Goal: Find specific page/section: Find specific page/section

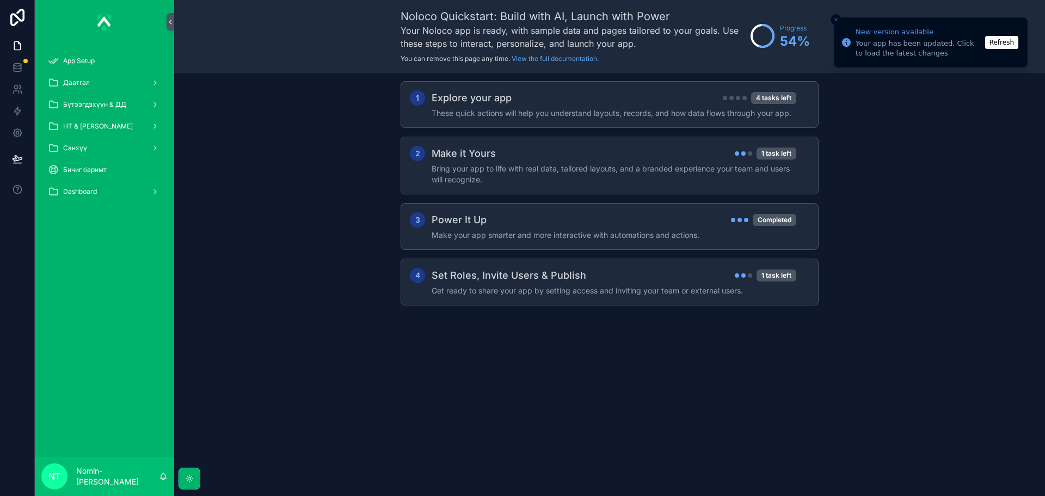
click at [840, 20] on button "Close toast" at bounding box center [835, 19] width 11 height 11
click at [72, 150] on span "Санхүү" at bounding box center [75, 148] width 24 height 9
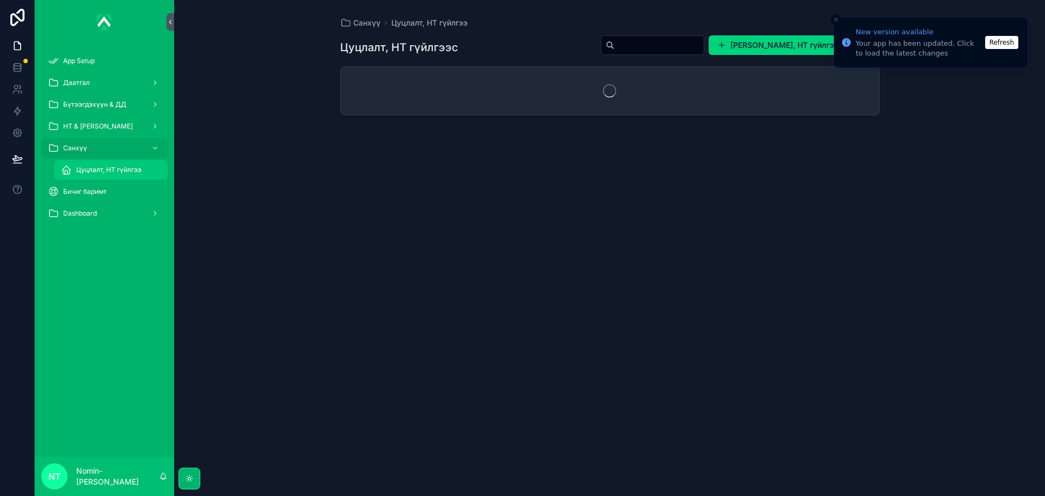
click at [90, 163] on div "Цуцлалт, НТ гүйлгээ" at bounding box center [111, 169] width 100 height 17
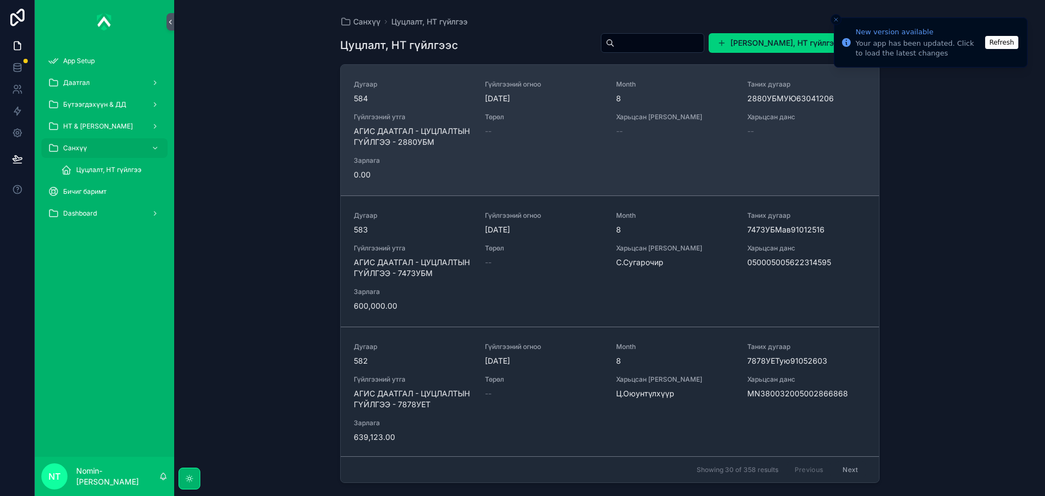
click at [521, 137] on div "Төрөл --" at bounding box center [544, 130] width 118 height 35
